Goal: Task Accomplishment & Management: Use online tool/utility

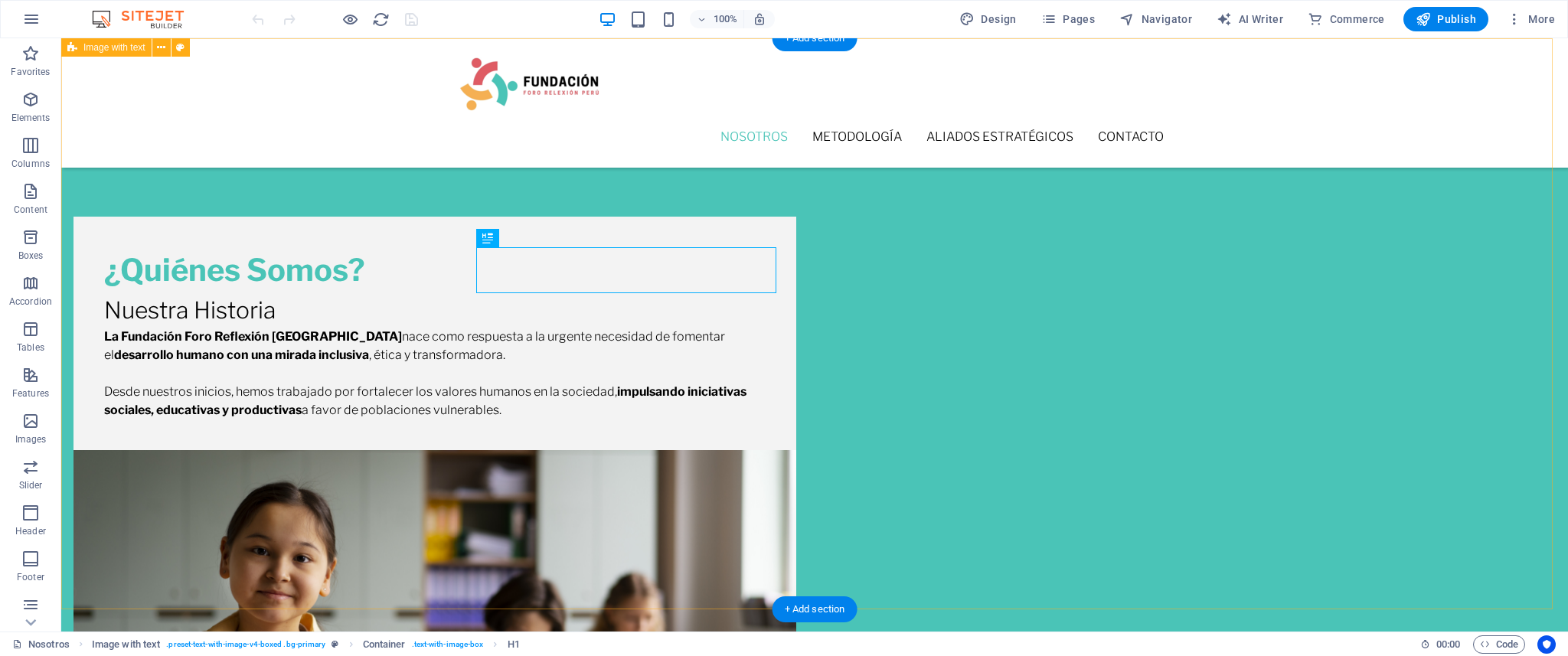
click at [1254, 348] on div "¿Quiénes Somos? Nuestra Historia La Fundación Foro Reflexión Perú nace como res…" at bounding box center [814, 495] width 1506 height 913
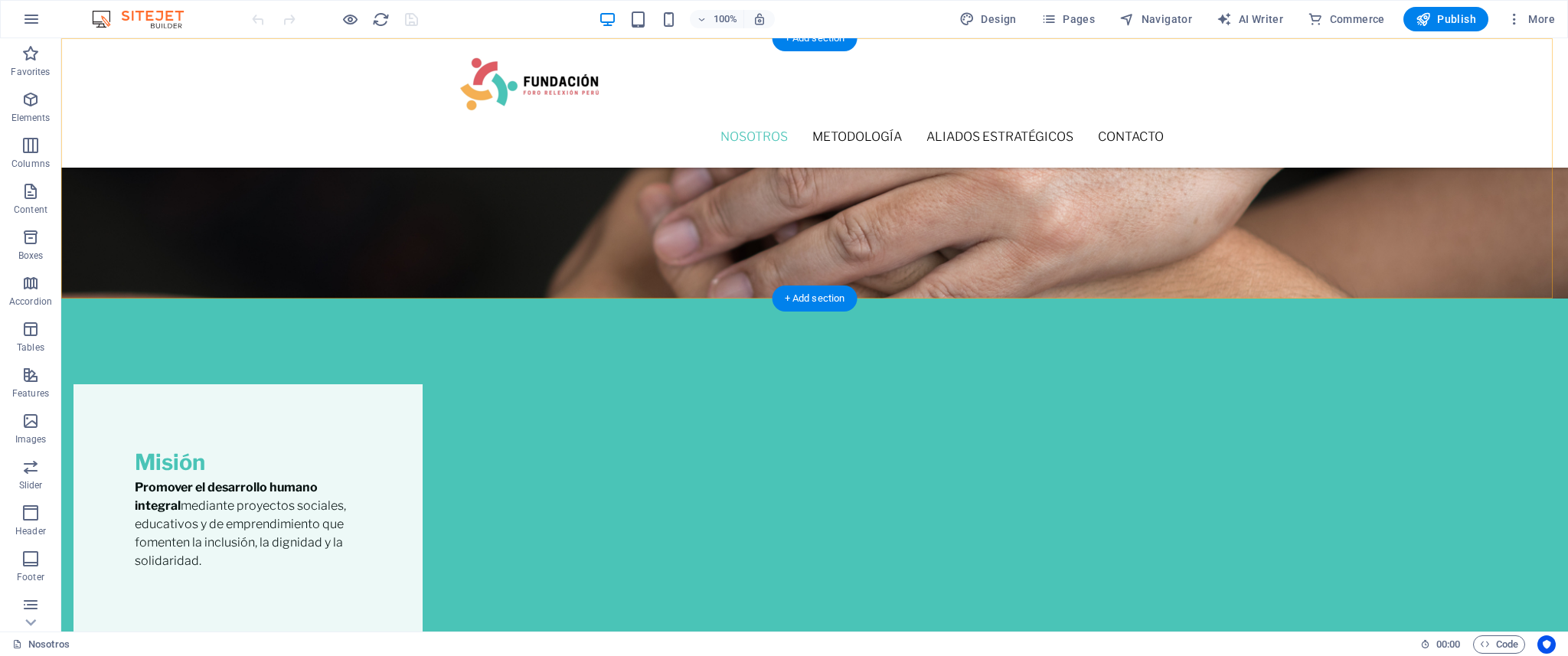
scroll to position [1078, 0]
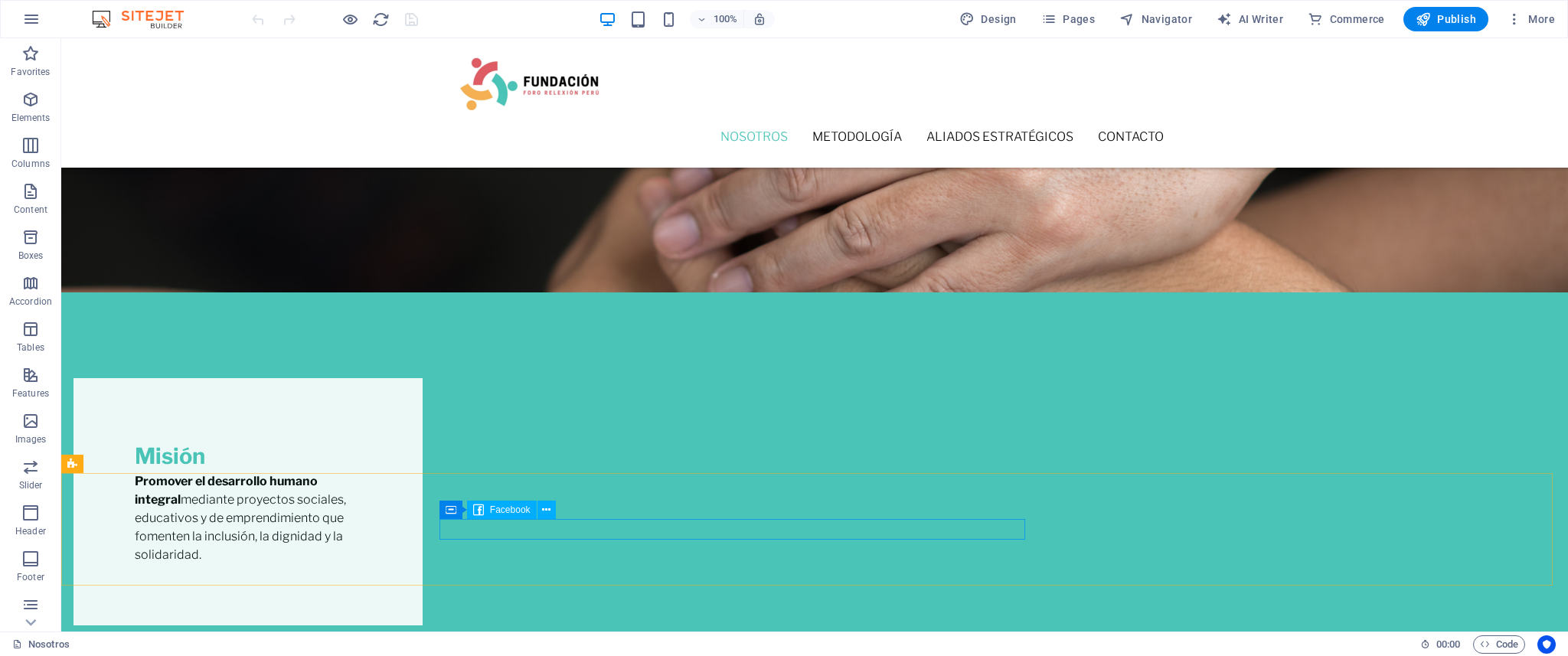
click at [501, 509] on span "Facebook" at bounding box center [510, 510] width 41 height 9
click at [1081, 16] on span "Pages" at bounding box center [1068, 19] width 53 height 15
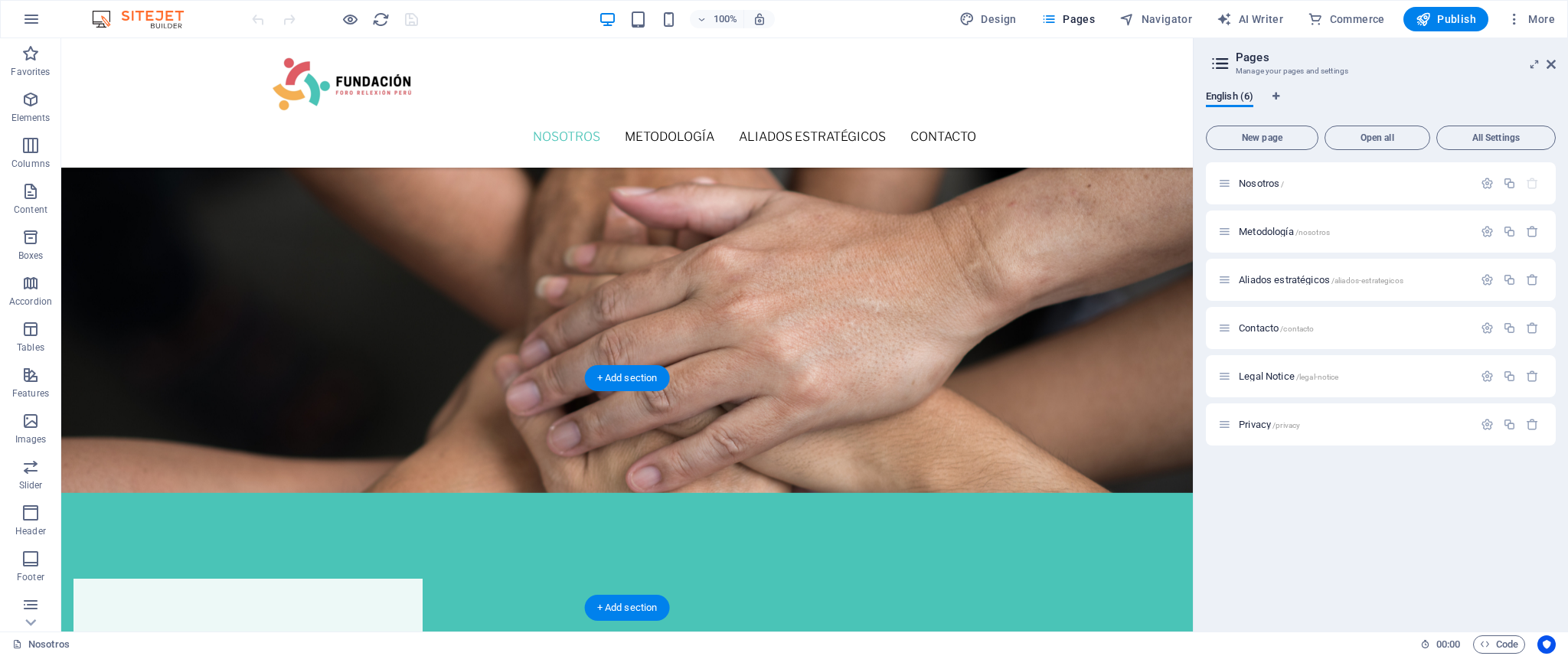
scroll to position [873, 0]
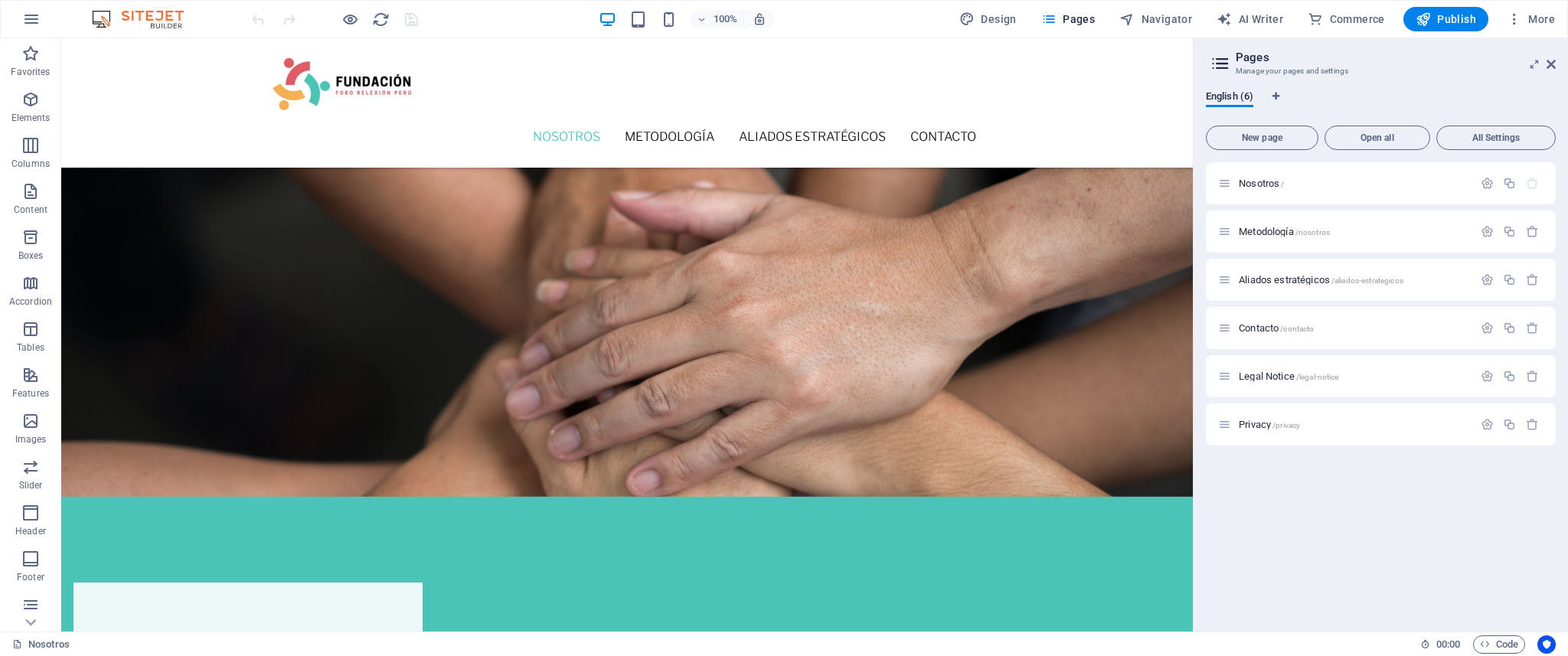
drag, startPoint x: 1254, startPoint y: 392, endPoint x: 1190, endPoint y: 387, distance: 64.2
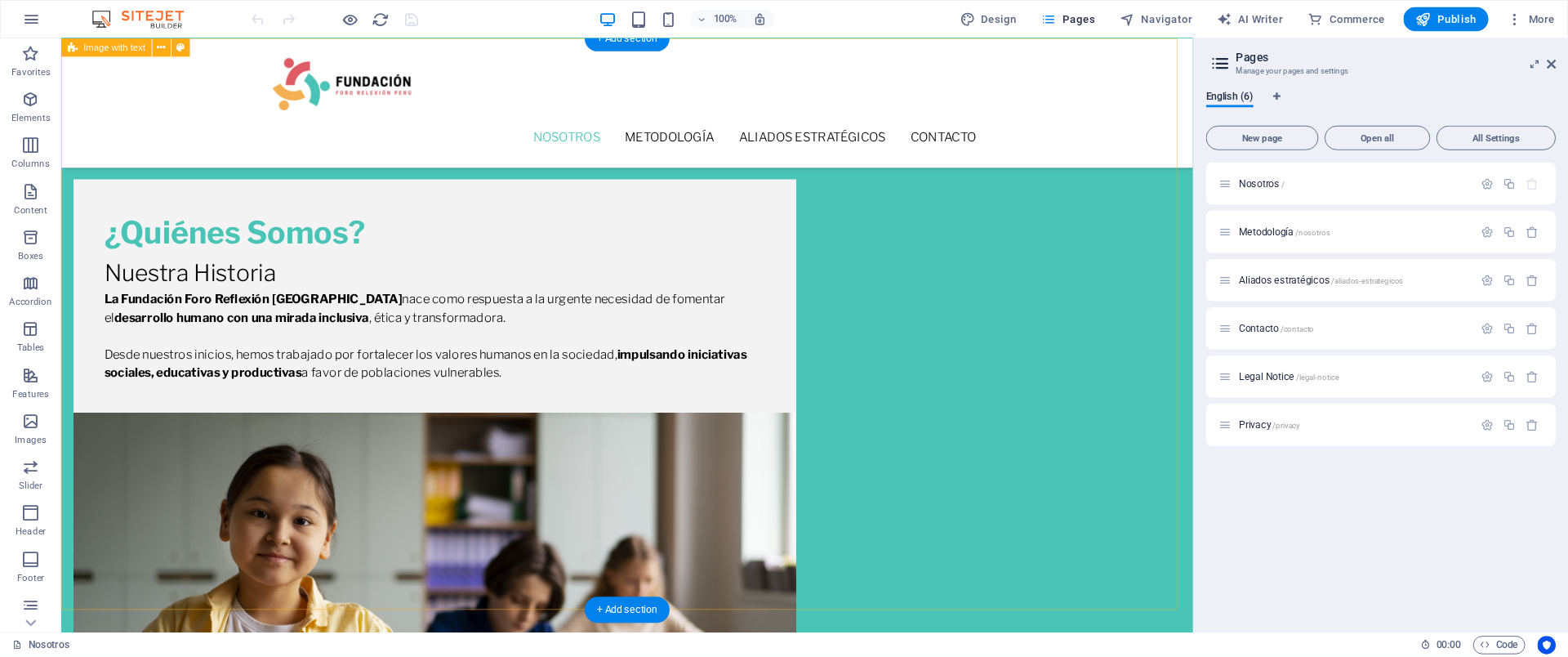
scroll to position [0, 0]
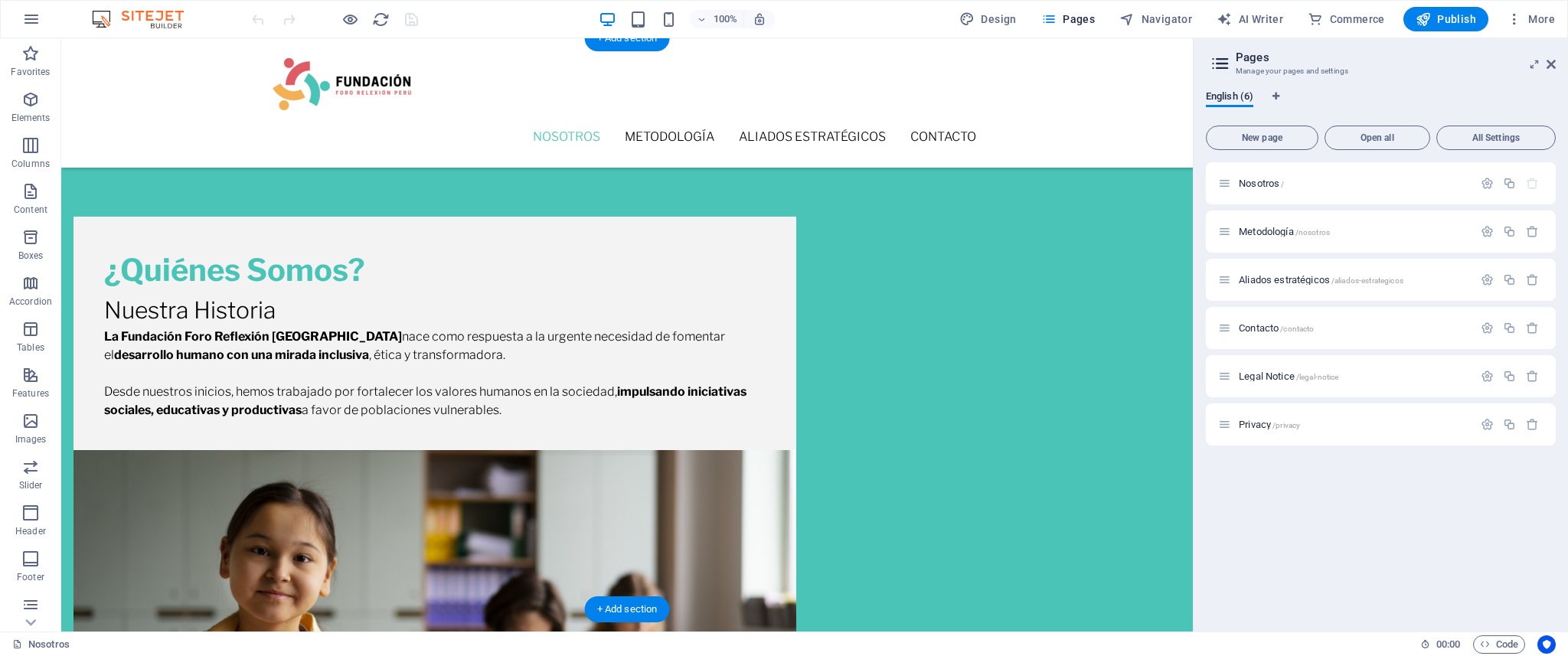
click at [796, 450] on figure at bounding box center [434, 603] width 723 height 307
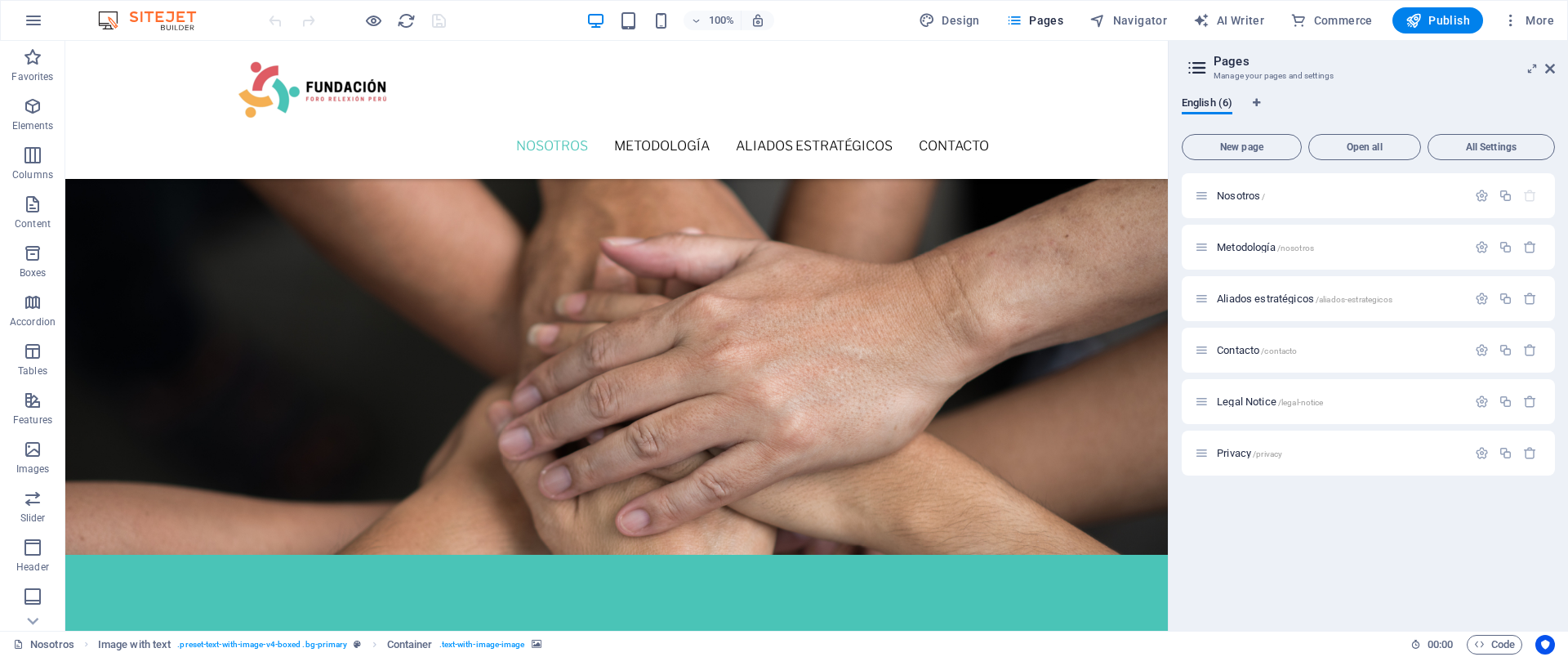
scroll to position [916, 0]
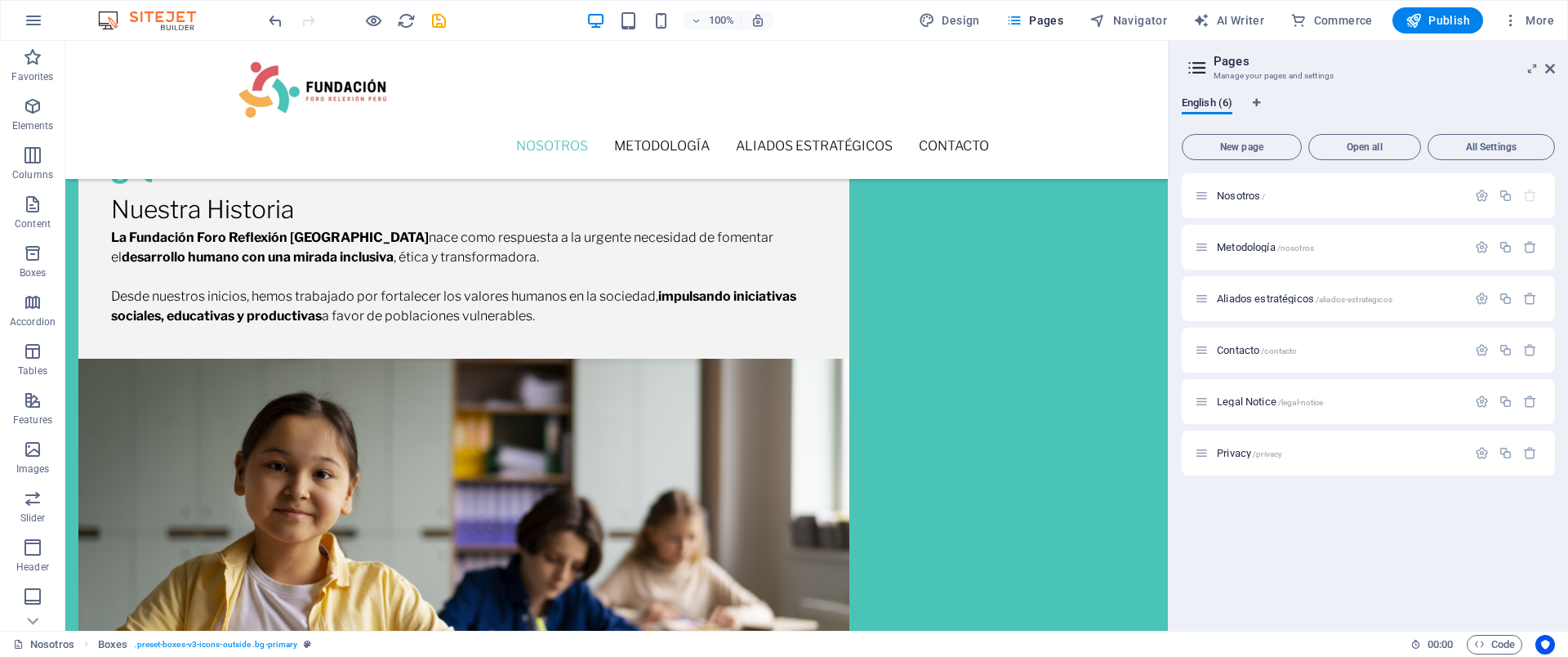
scroll to position [0, 0]
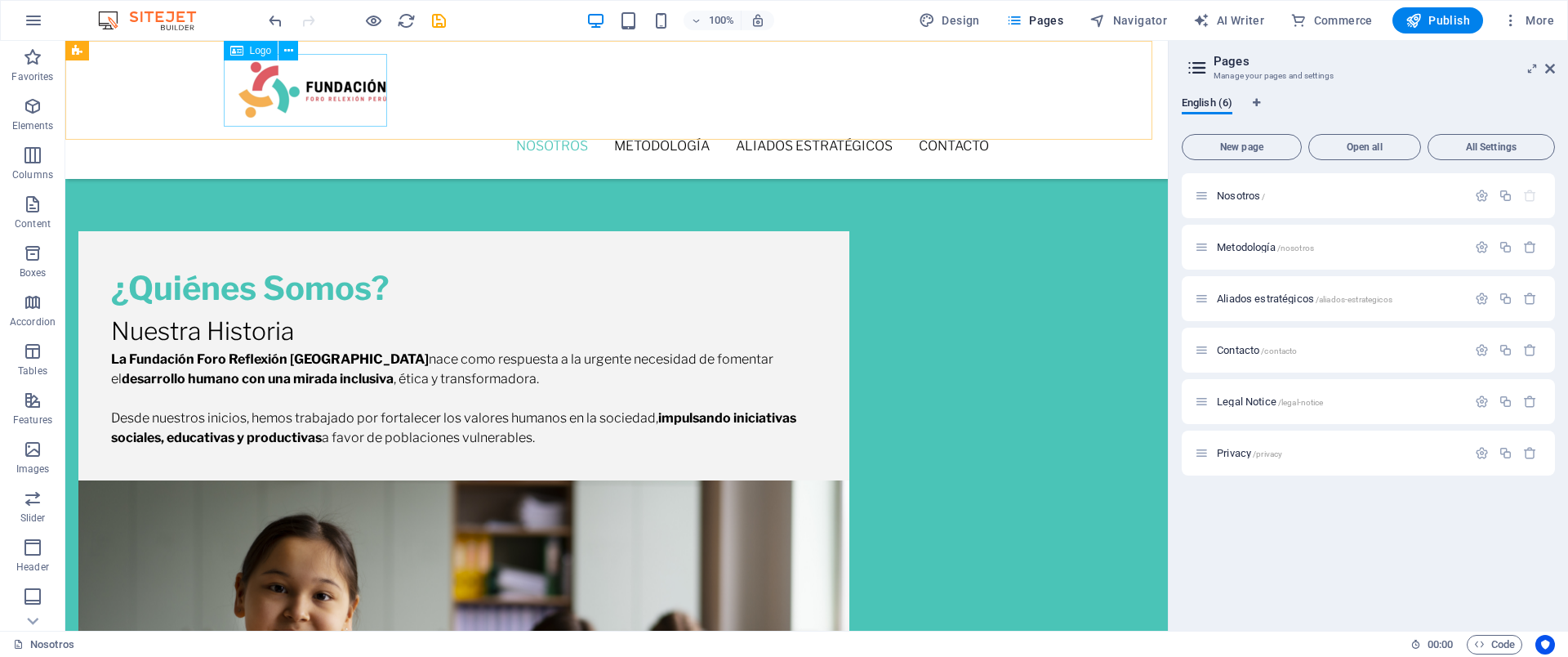
click at [350, 83] on div at bounding box center [616, 91] width 771 height 73
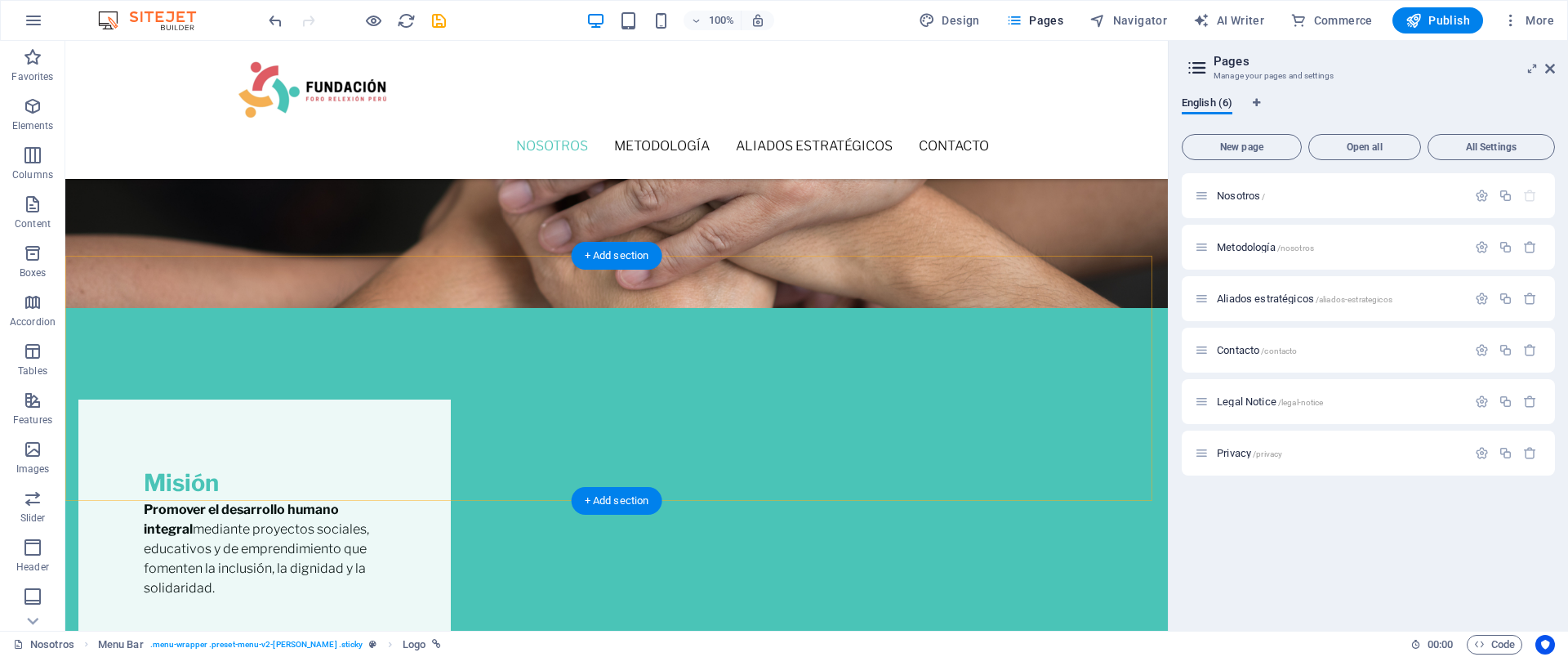
scroll to position [1193, 0]
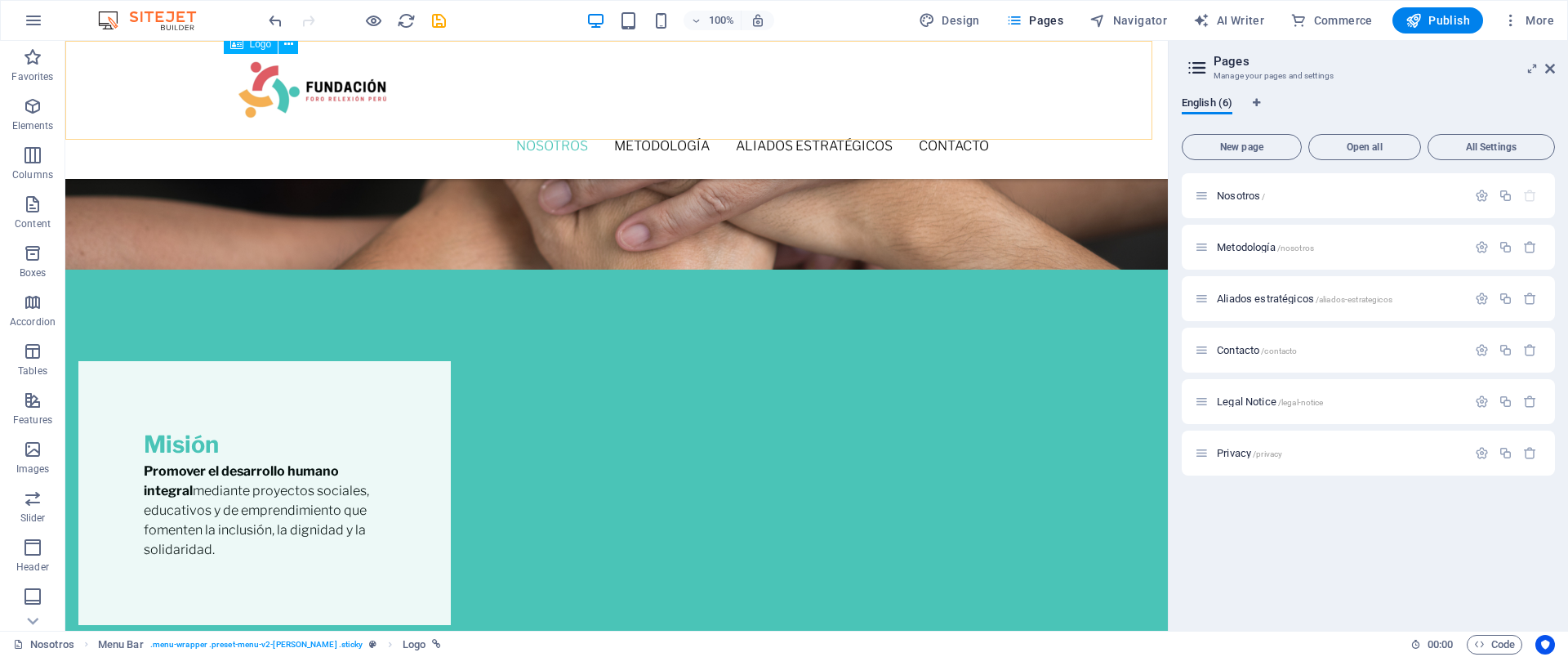
click at [349, 95] on div at bounding box center [616, 91] width 771 height 73
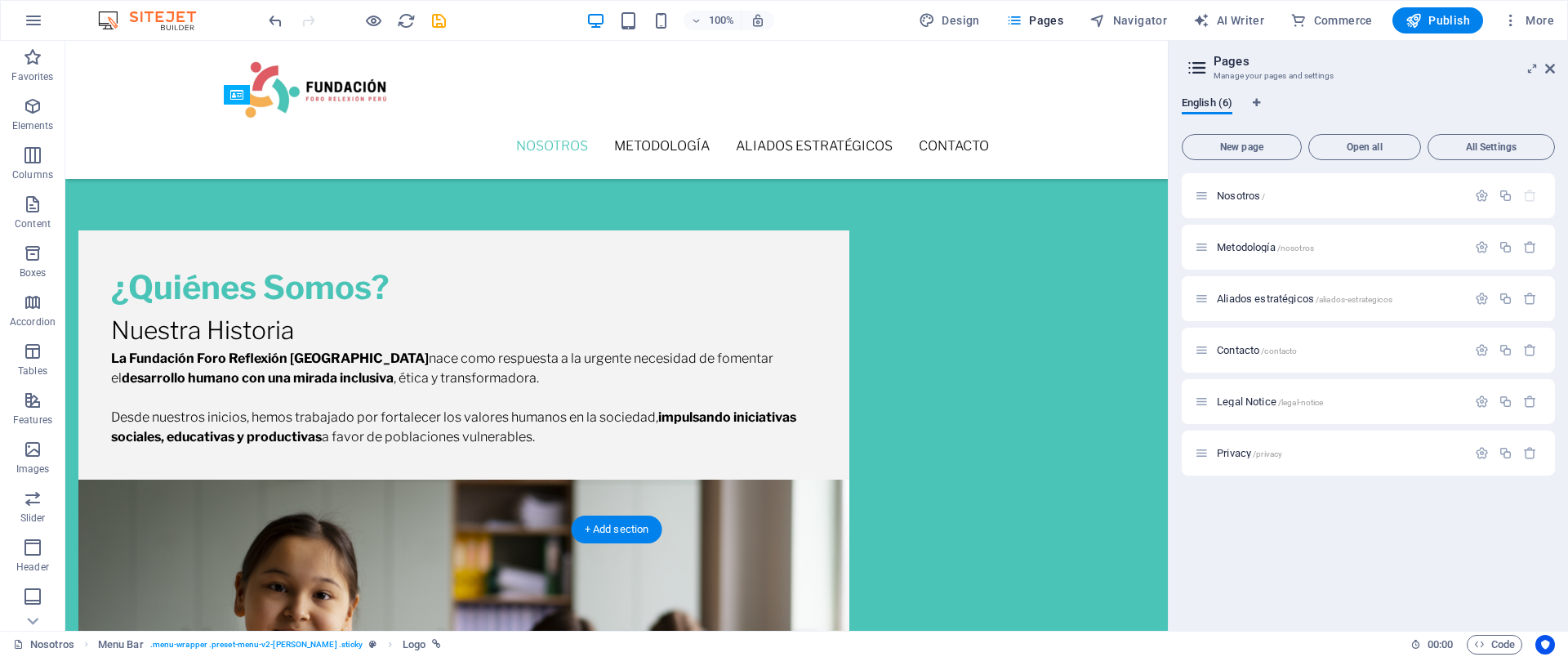
scroll to position [0, 0]
click at [1262, 247] on span "Metodología /nosotros" at bounding box center [1265, 248] width 98 height 12
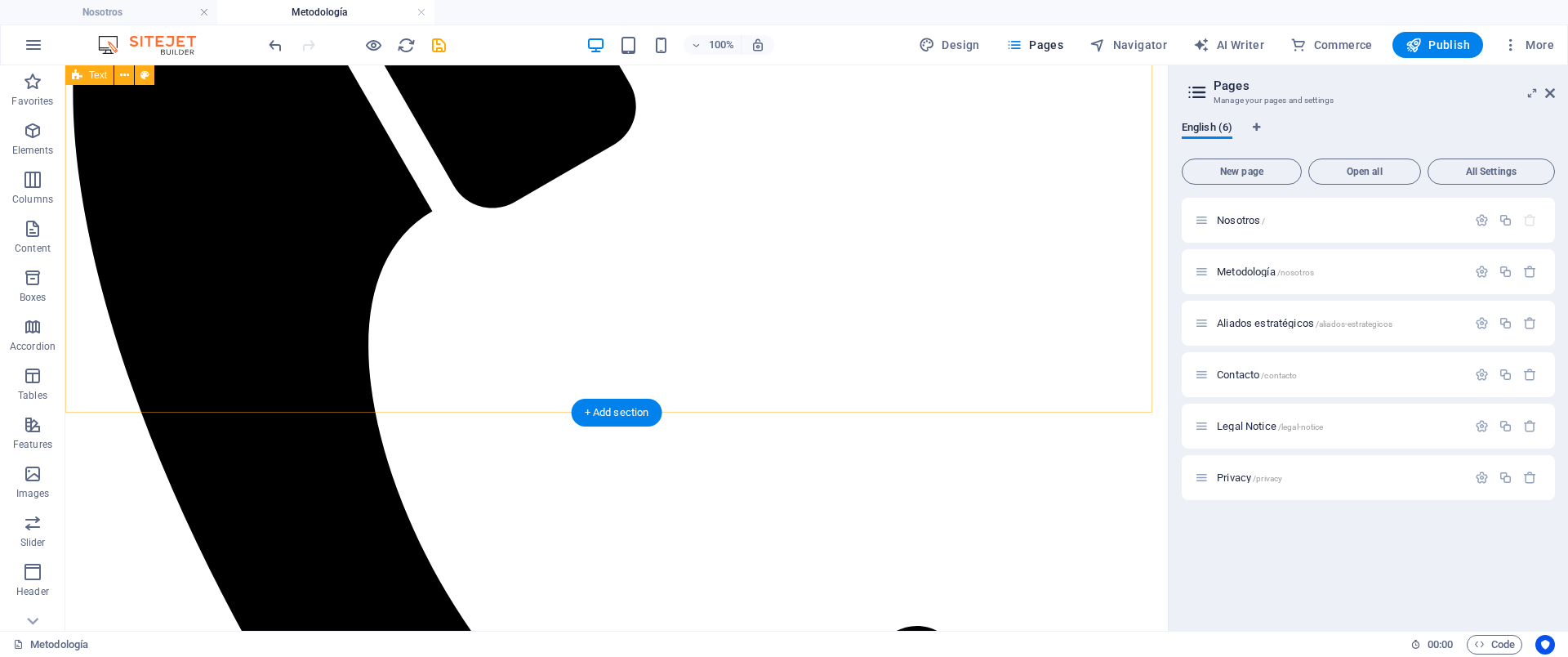
scroll to position [613, 0]
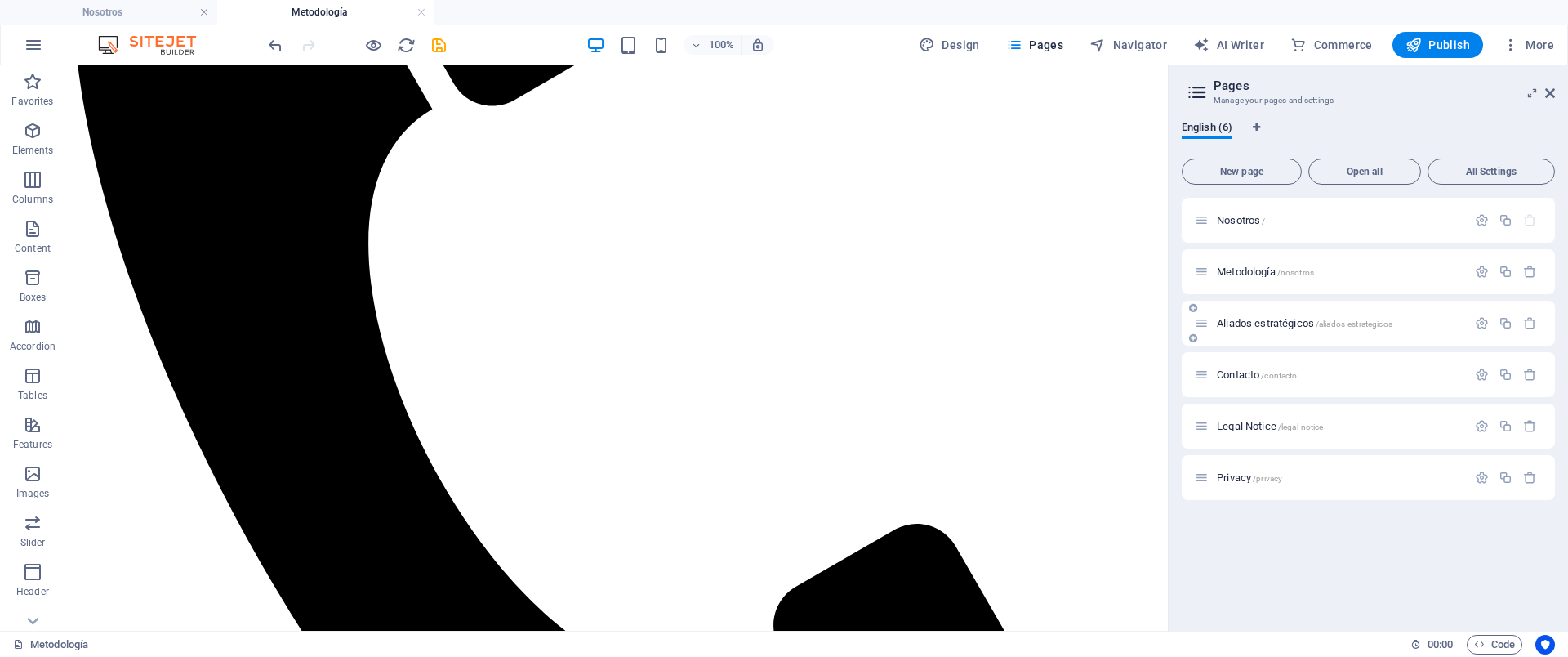
click at [1292, 324] on span "Aliados estratégicos /aliados-estrategicos" at bounding box center [1304, 323] width 176 height 12
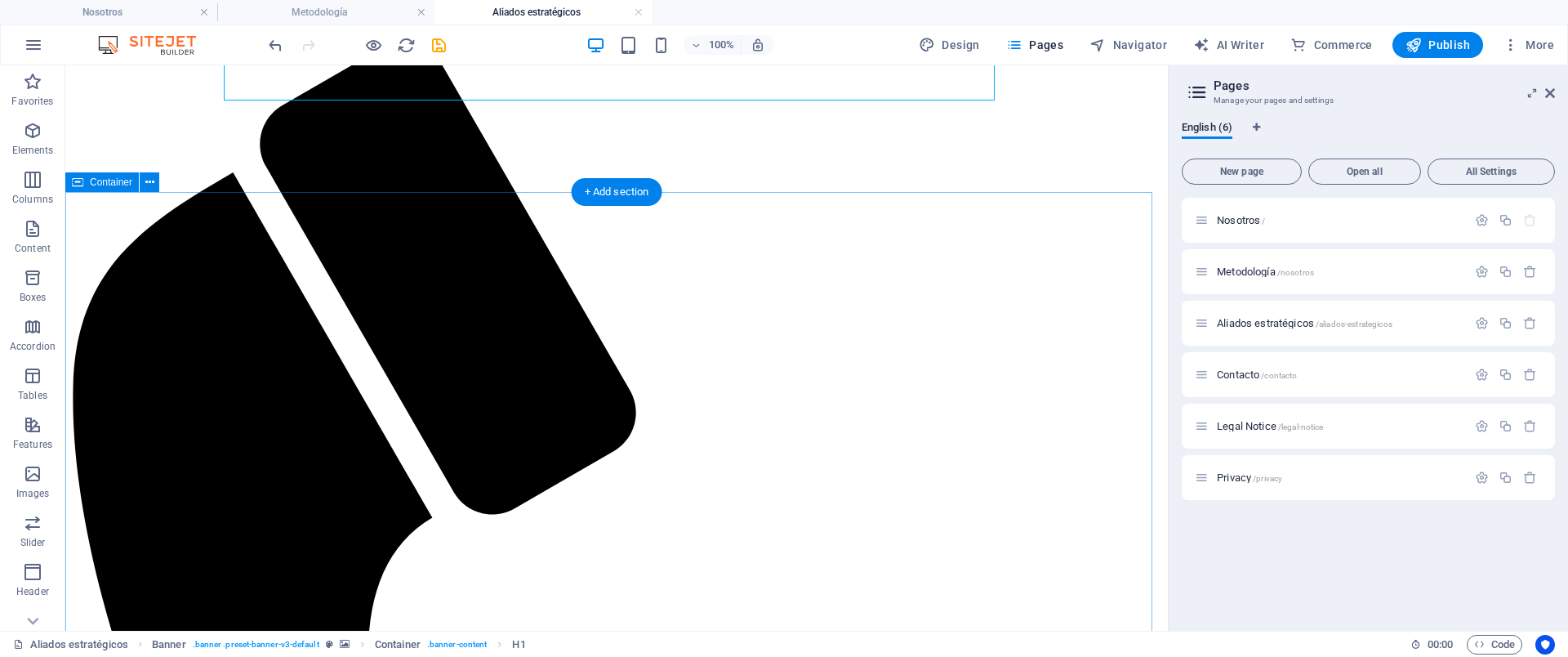
scroll to position [275, 0]
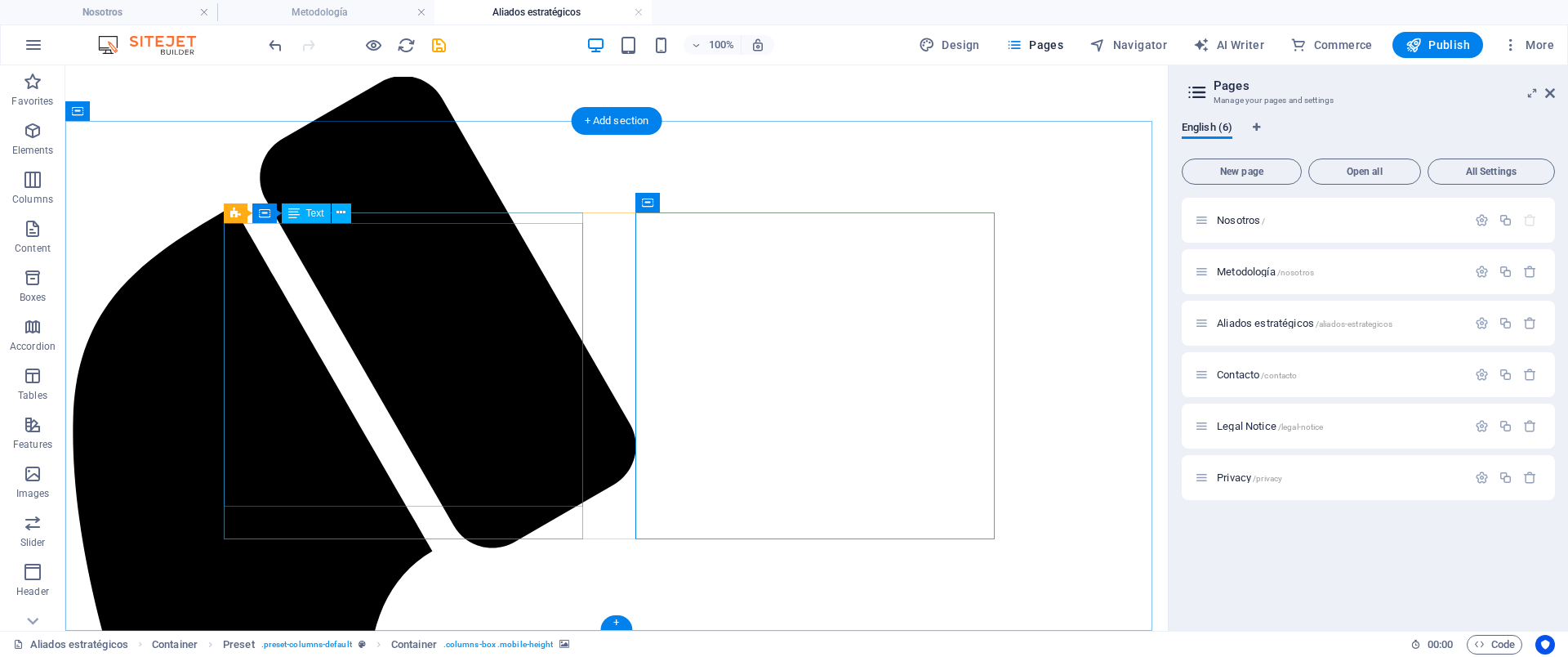
scroll to position [0, 0]
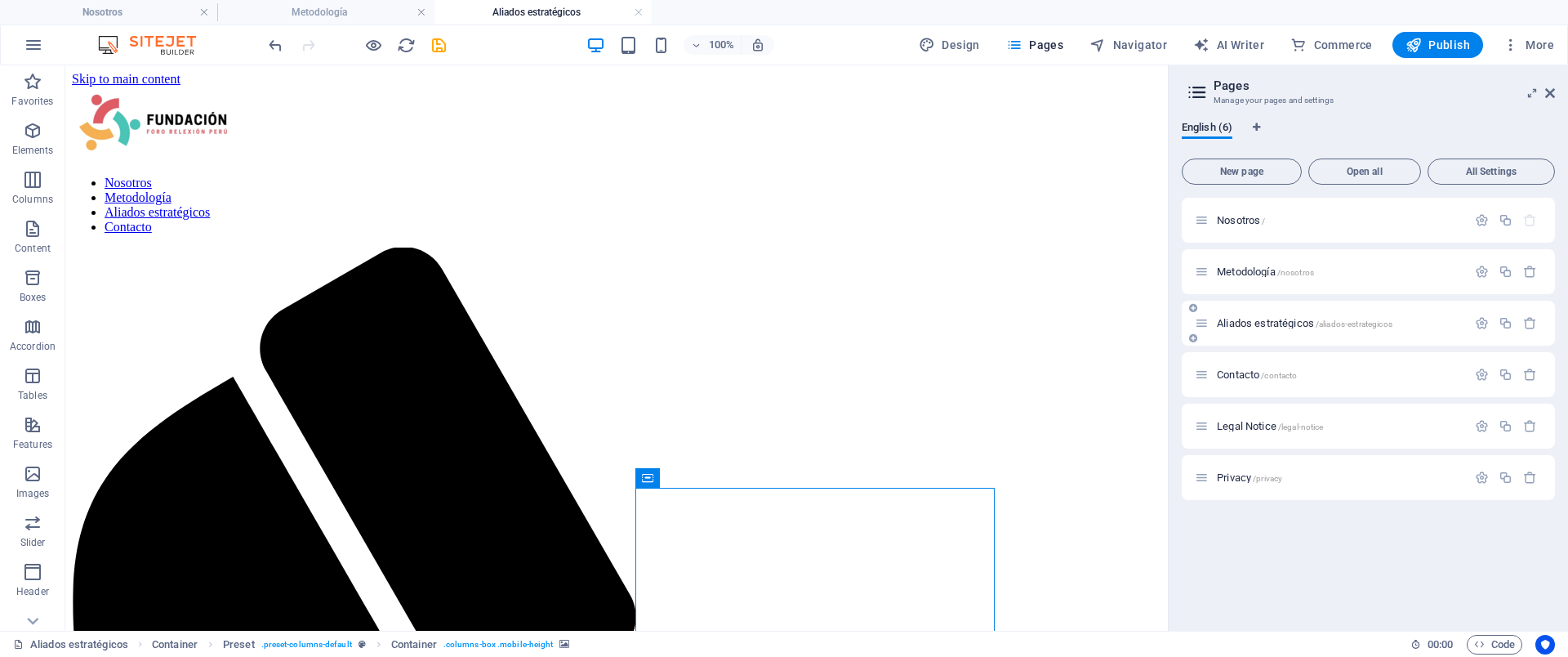
click at [1258, 323] on span "Aliados estratégicos /aliados-estrategicos" at bounding box center [1304, 323] width 176 height 12
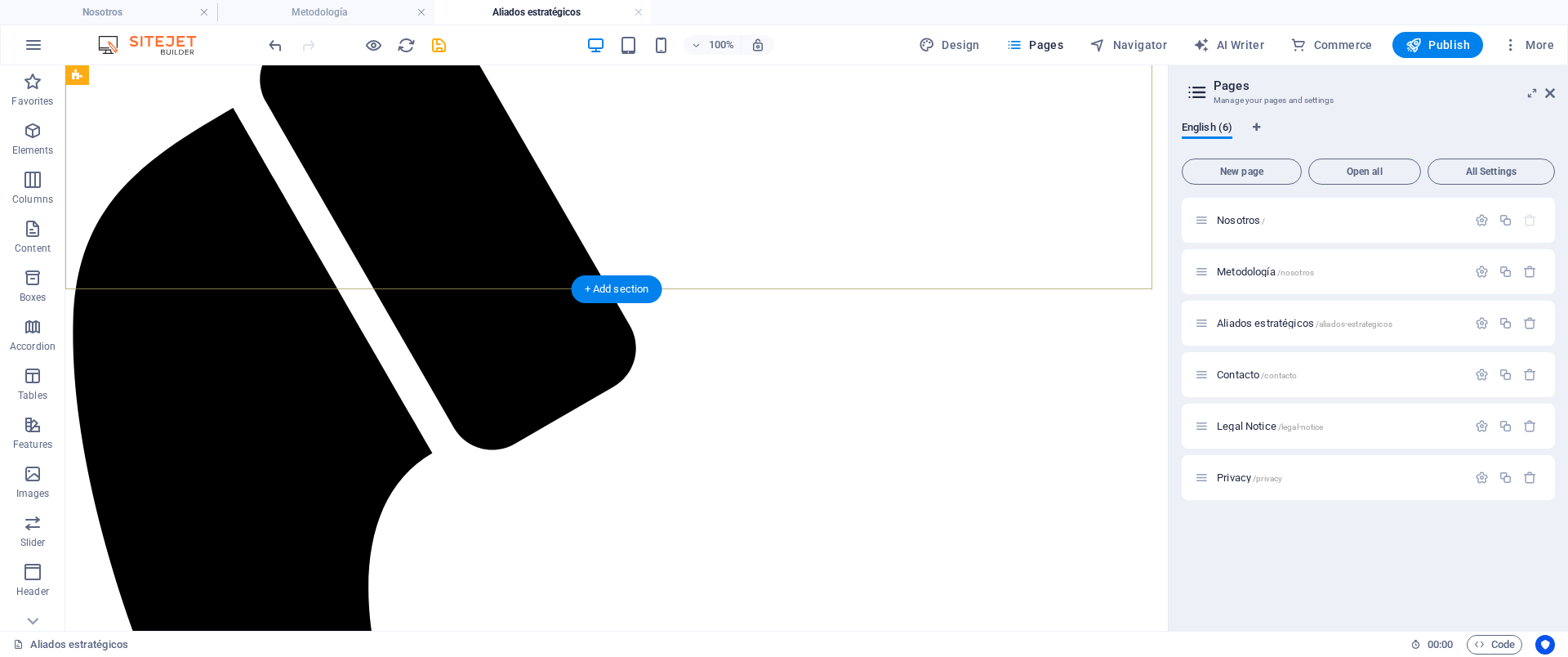
scroll to position [275, 0]
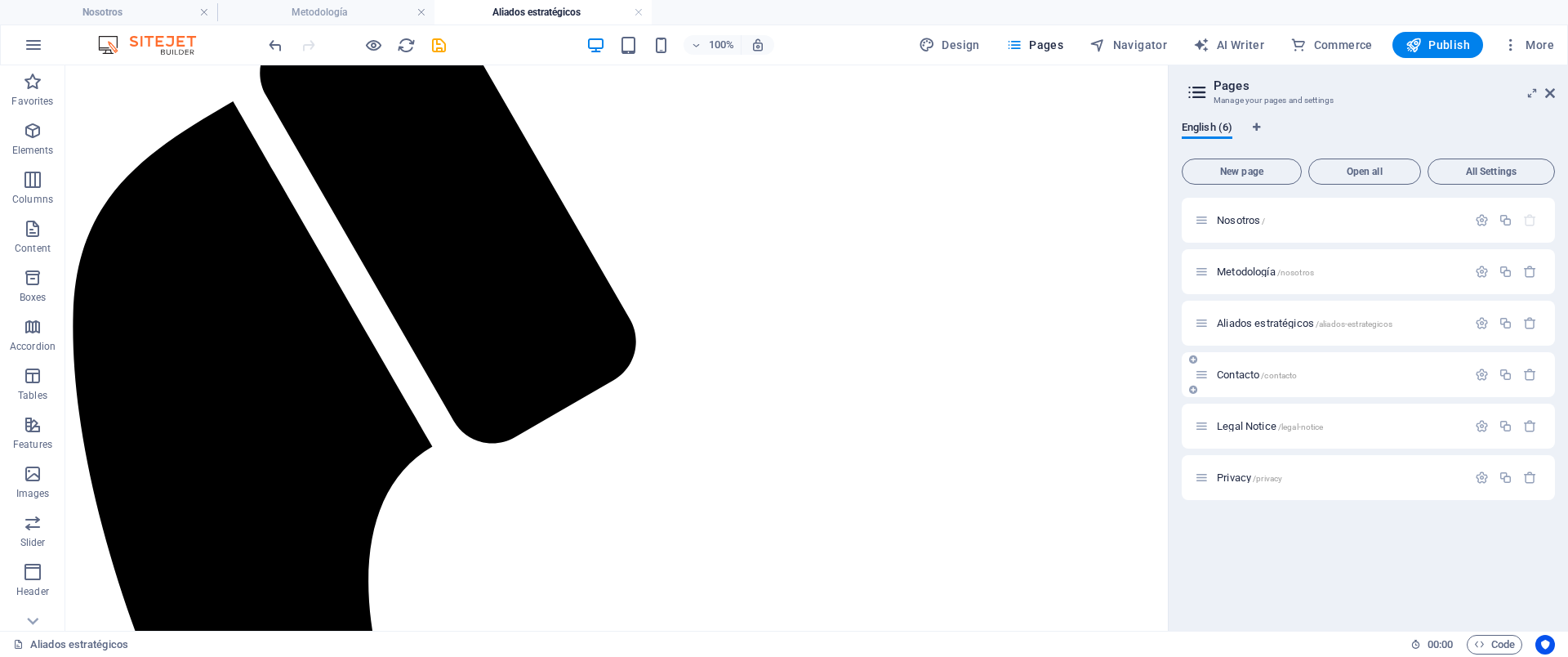
click at [1234, 378] on span "Contacto /contacto" at bounding box center [1257, 375] width 80 height 12
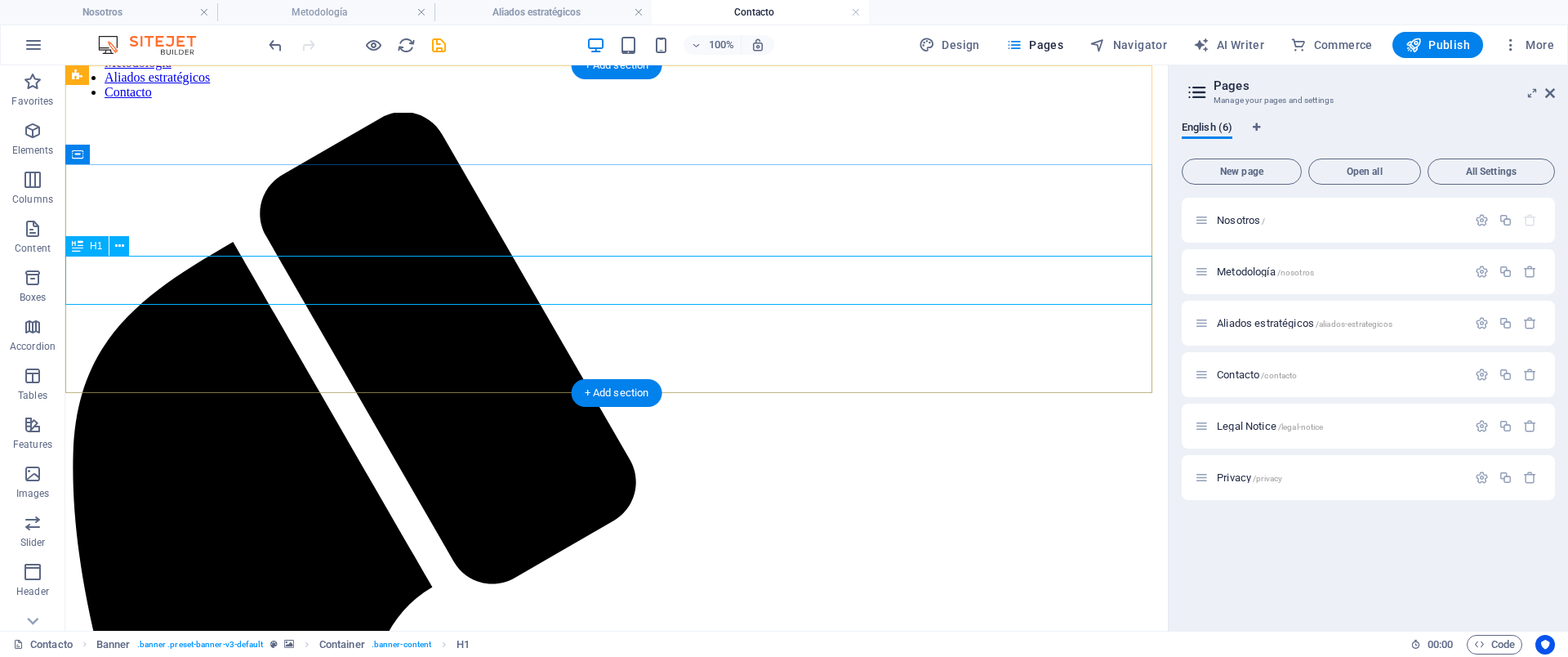
scroll to position [274, 0]
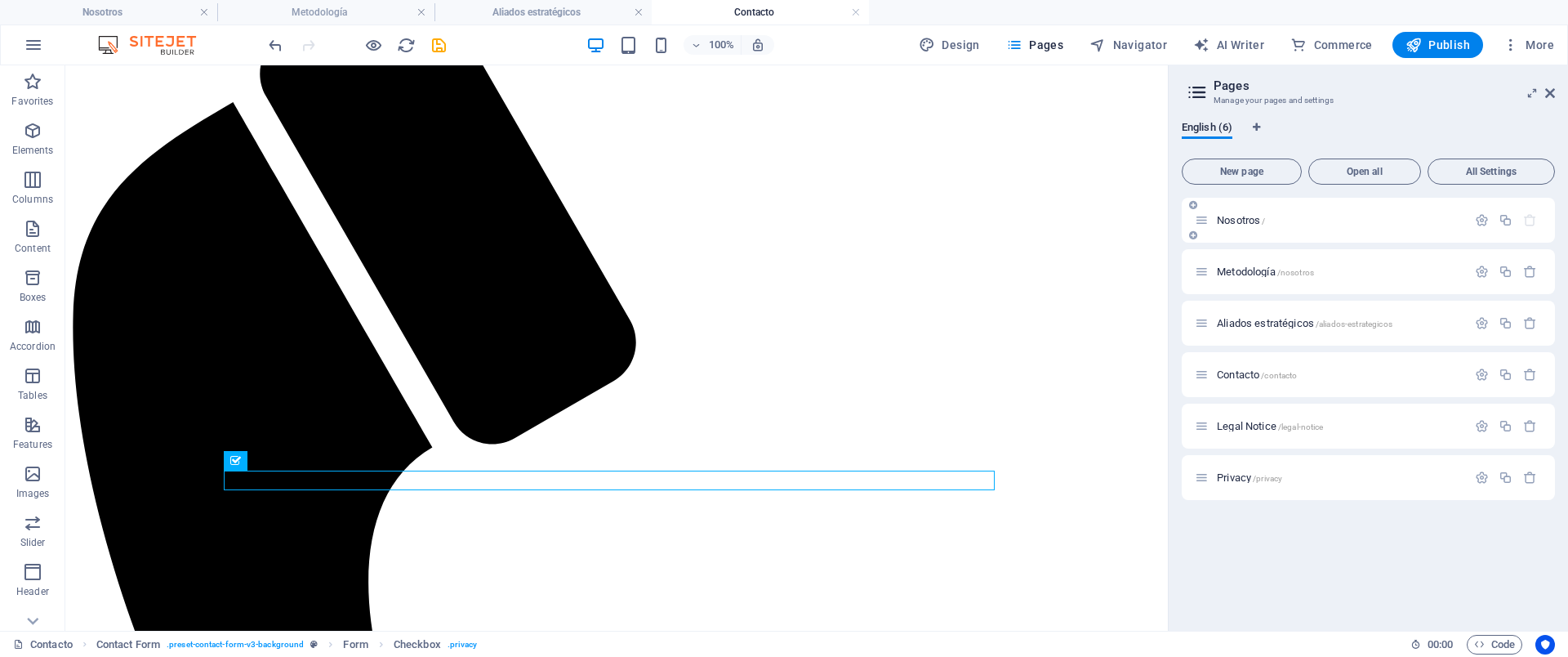
click at [1257, 220] on span "Nosotros /" at bounding box center [1241, 220] width 48 height 12
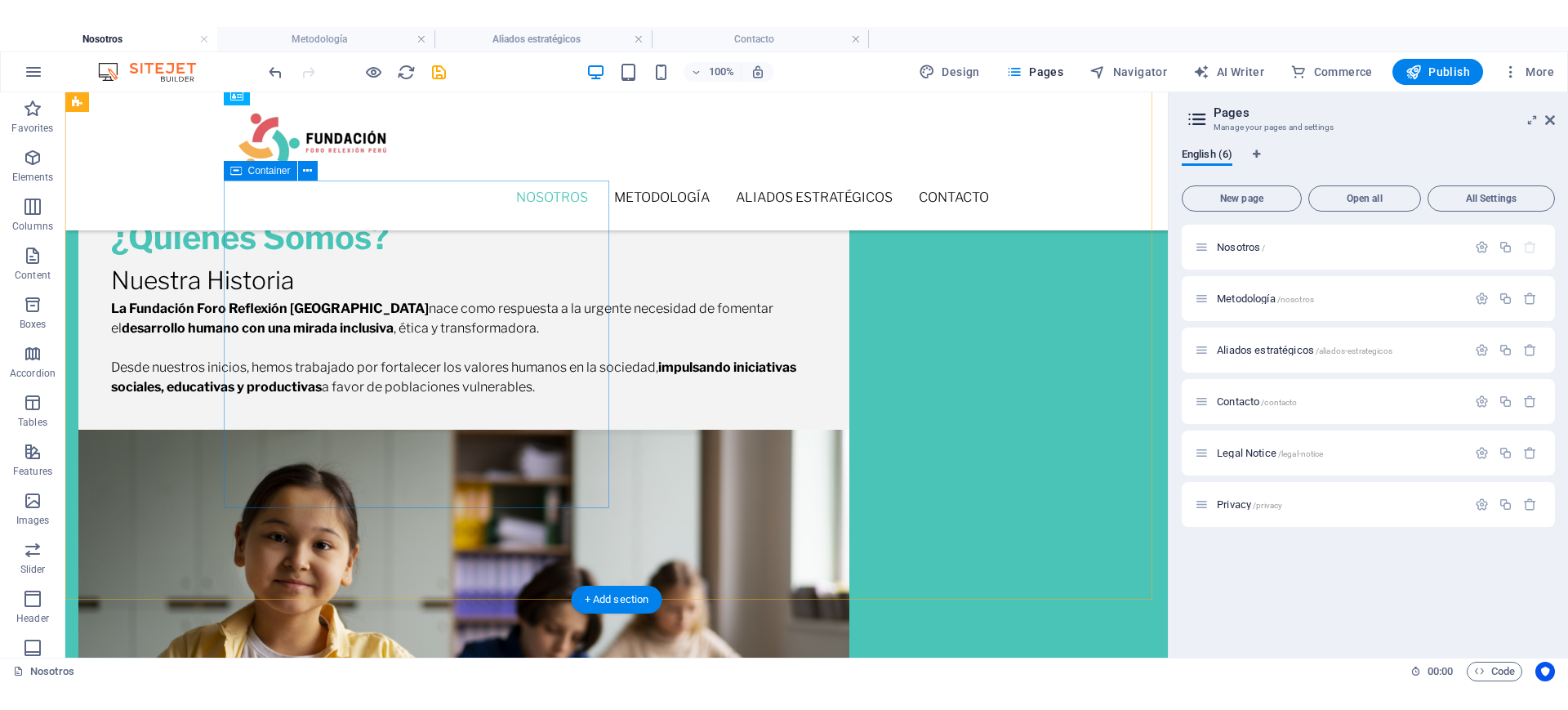
scroll to position [204, 0]
